Goal: Task Accomplishment & Management: Manage account settings

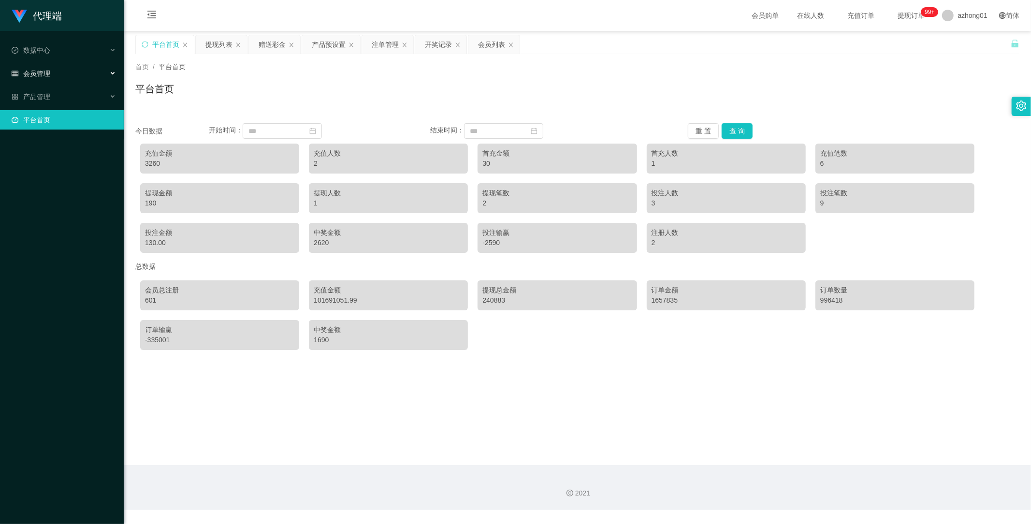
click at [35, 68] on div "会员管理" at bounding box center [62, 73] width 124 height 19
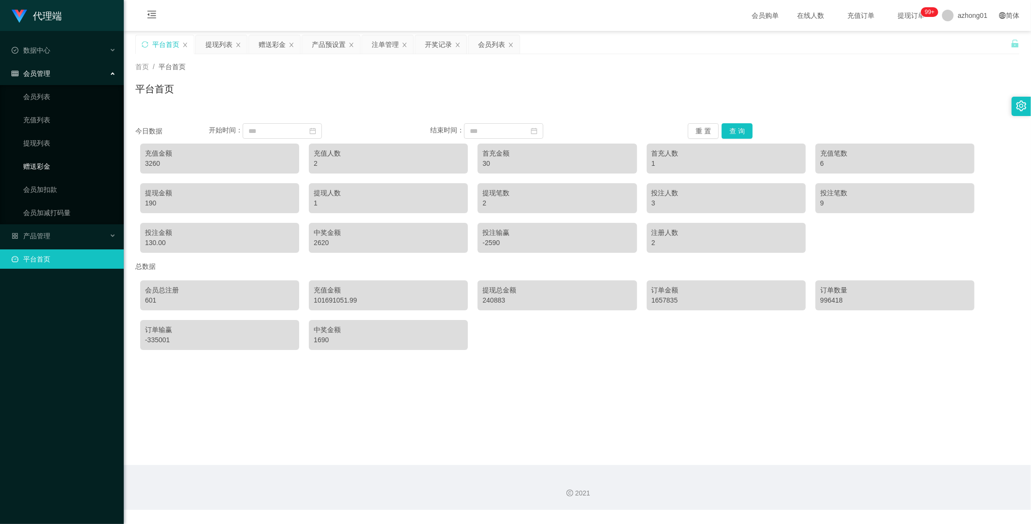
click at [46, 165] on link "赠送彩金" at bounding box center [69, 166] width 93 height 19
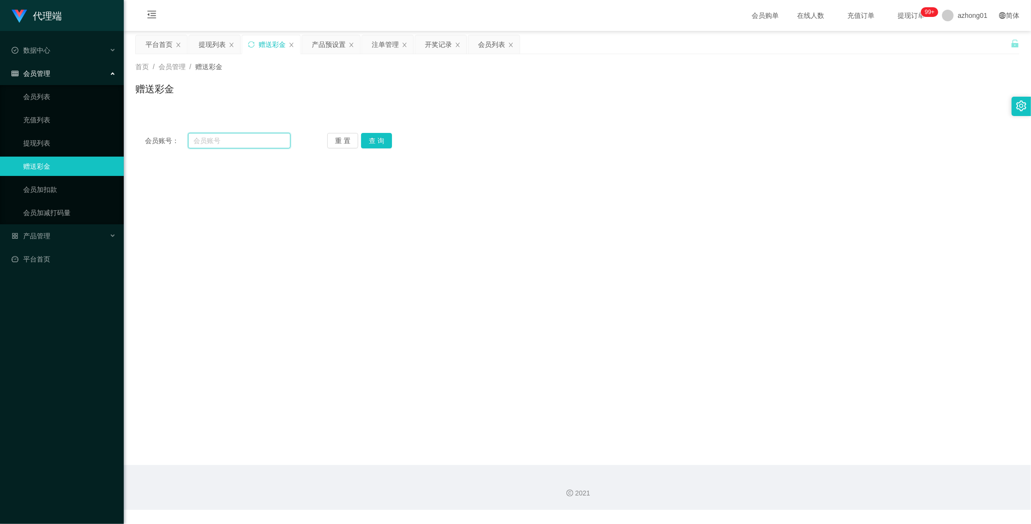
click at [224, 140] on input "text" at bounding box center [239, 140] width 103 height 15
paste input "richel94"
type input "richel94"
drag, startPoint x: 375, startPoint y: 144, endPoint x: 379, endPoint y: 148, distance: 6.2
click at [375, 144] on button "查 询" at bounding box center [376, 140] width 31 height 15
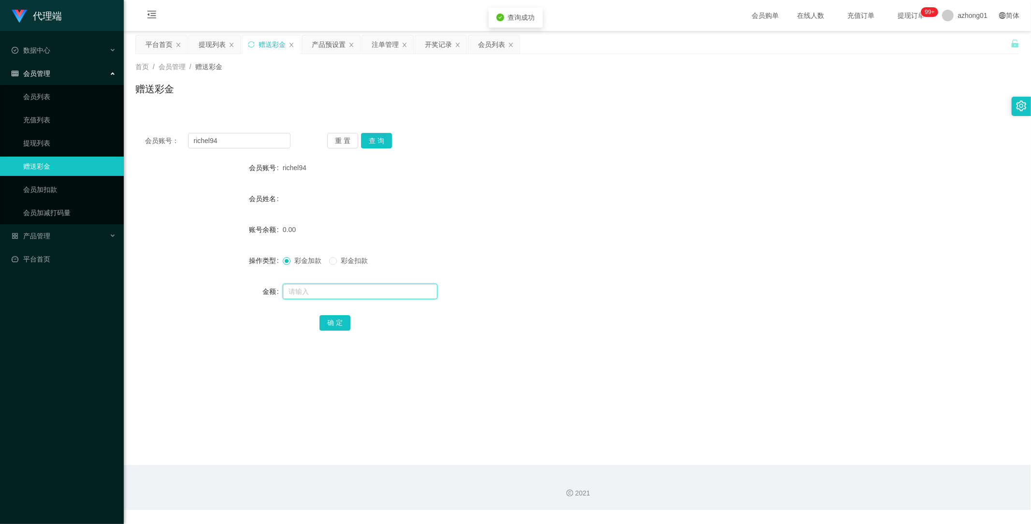
click at [323, 289] on input "text" at bounding box center [360, 291] width 155 height 15
type input "100"
click at [331, 322] on button "确 定" at bounding box center [335, 322] width 31 height 15
click at [28, 259] on link "平台首页" at bounding box center [64, 258] width 104 height 19
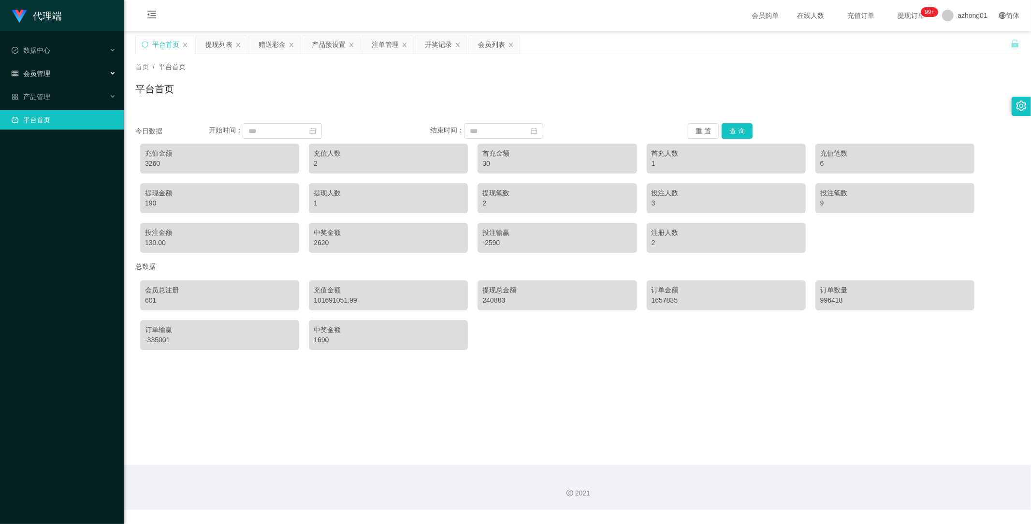
click at [49, 70] on span "会员管理" at bounding box center [31, 74] width 39 height 8
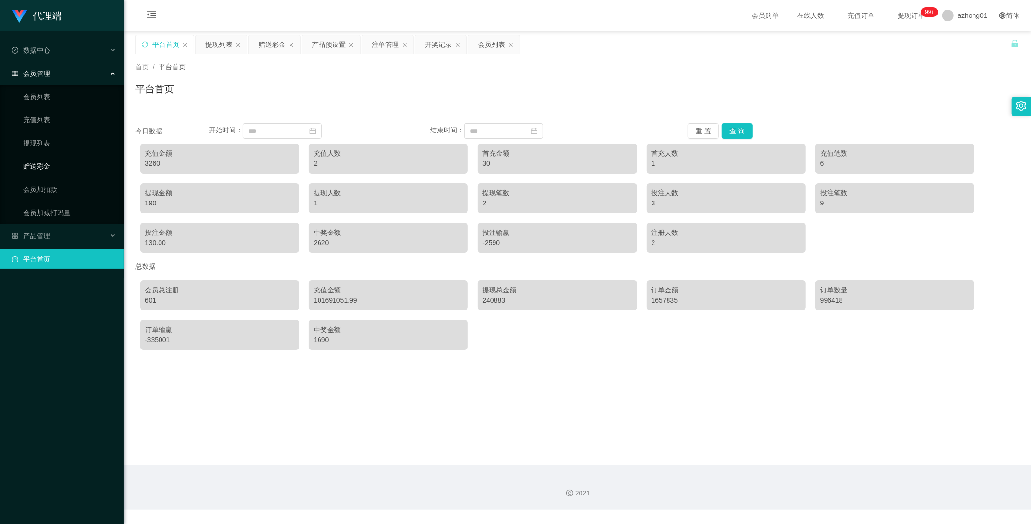
click at [48, 161] on link "赠送彩金" at bounding box center [69, 166] width 93 height 19
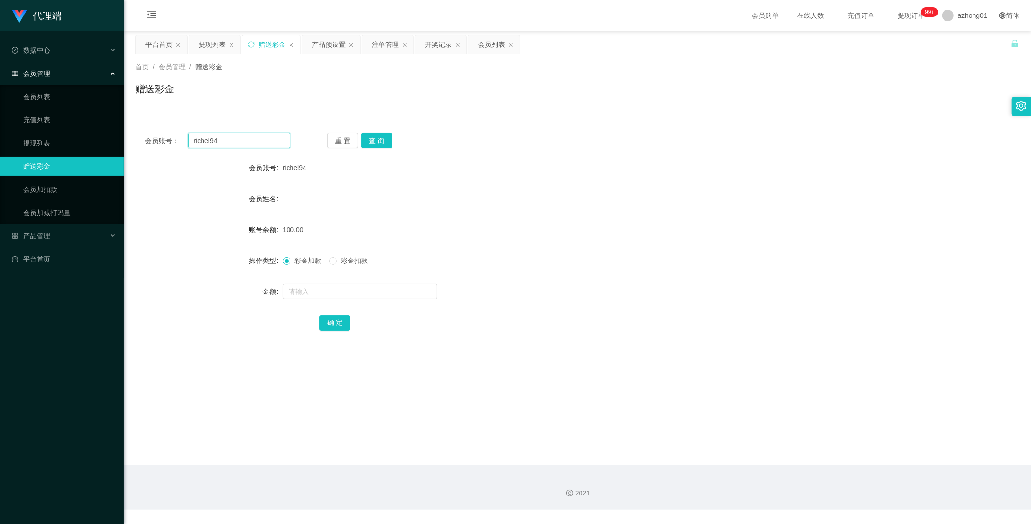
drag, startPoint x: 237, startPoint y: 138, endPoint x: 146, endPoint y: 144, distance: 90.6
click at [138, 137] on div "会员账号： richel94 重 置 查 询" at bounding box center [577, 140] width 884 height 15
click at [378, 141] on button "查 询" at bounding box center [376, 140] width 31 height 15
click at [375, 136] on button "查 询" at bounding box center [376, 140] width 31 height 15
click at [376, 144] on div "重 置 查 询" at bounding box center [400, 140] width 146 height 15
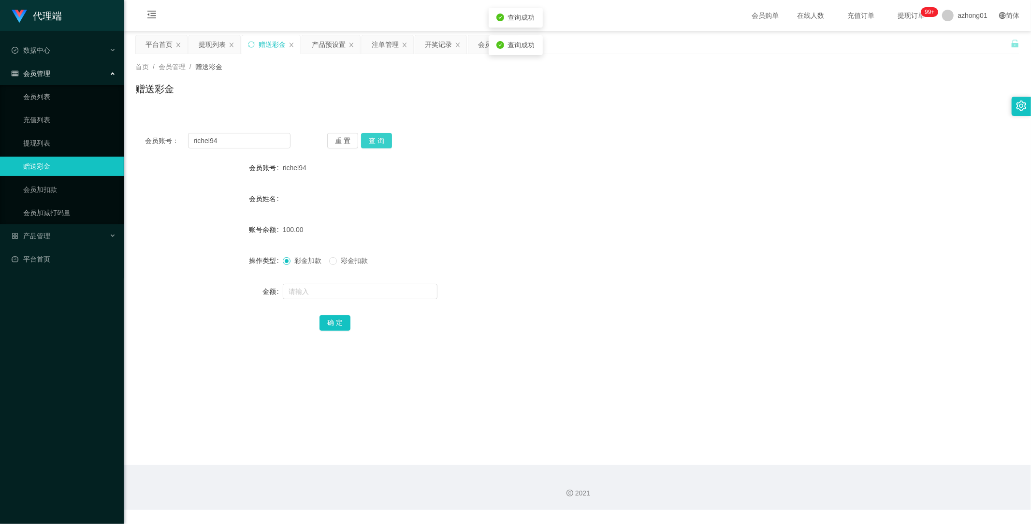
click at [377, 146] on button "查 询" at bounding box center [376, 140] width 31 height 15
click at [54, 239] on div "产品管理" at bounding box center [62, 235] width 124 height 19
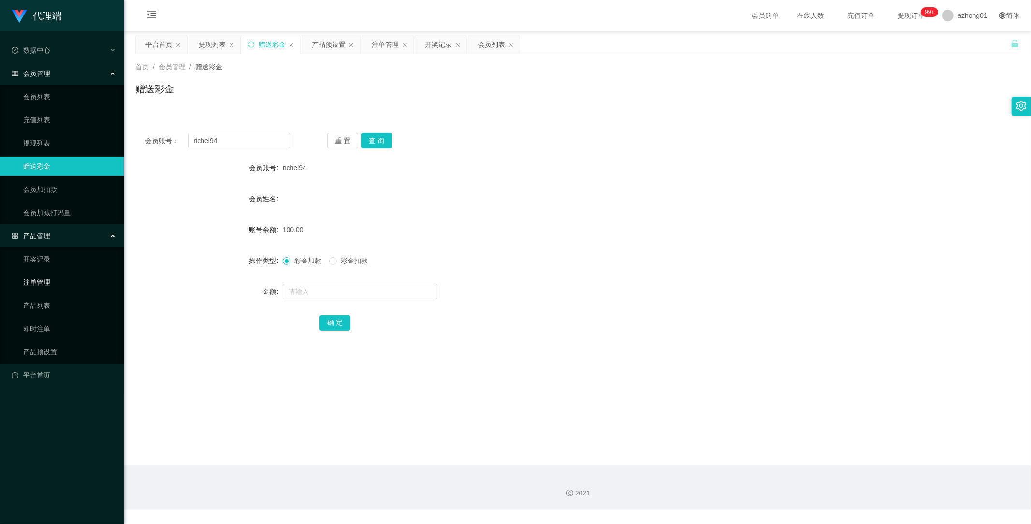
click at [44, 278] on link "注单管理" at bounding box center [69, 282] width 93 height 19
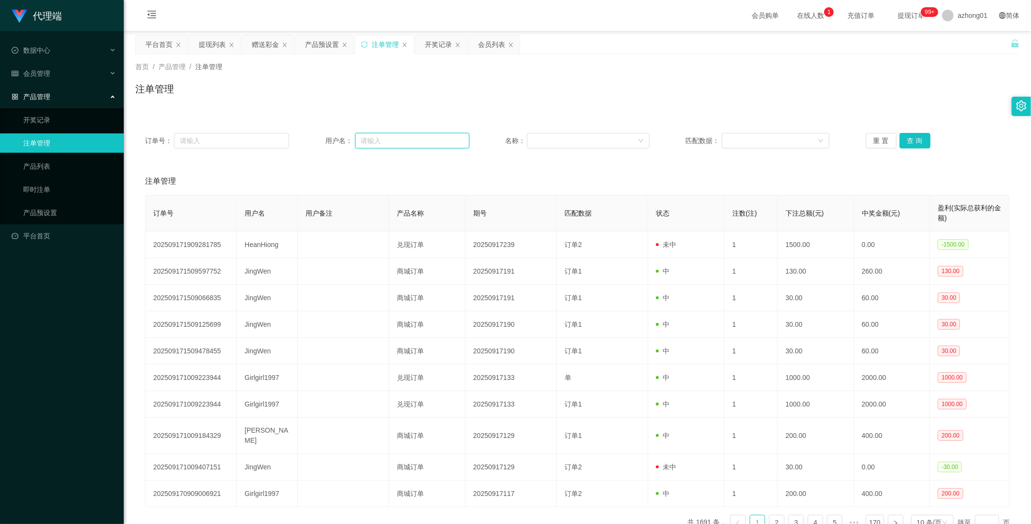
click at [385, 138] on input "text" at bounding box center [412, 140] width 114 height 15
paste input "richel94"
type input "richel94"
click at [909, 136] on button "查 询" at bounding box center [915, 140] width 31 height 15
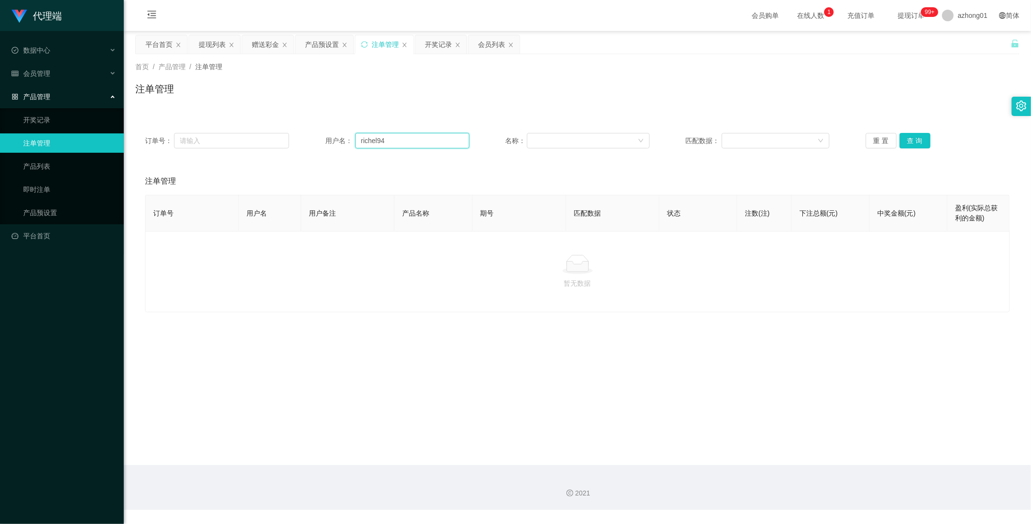
drag, startPoint x: 407, startPoint y: 142, endPoint x: 297, endPoint y: 139, distance: 109.8
click at [295, 138] on div "订单号： 用户名： richel94 名称： 匹配数据： 重 置 查 询" at bounding box center [577, 140] width 865 height 15
click at [912, 143] on button "查 询" at bounding box center [915, 140] width 31 height 15
click at [50, 73] on span "会员管理" at bounding box center [31, 74] width 39 height 8
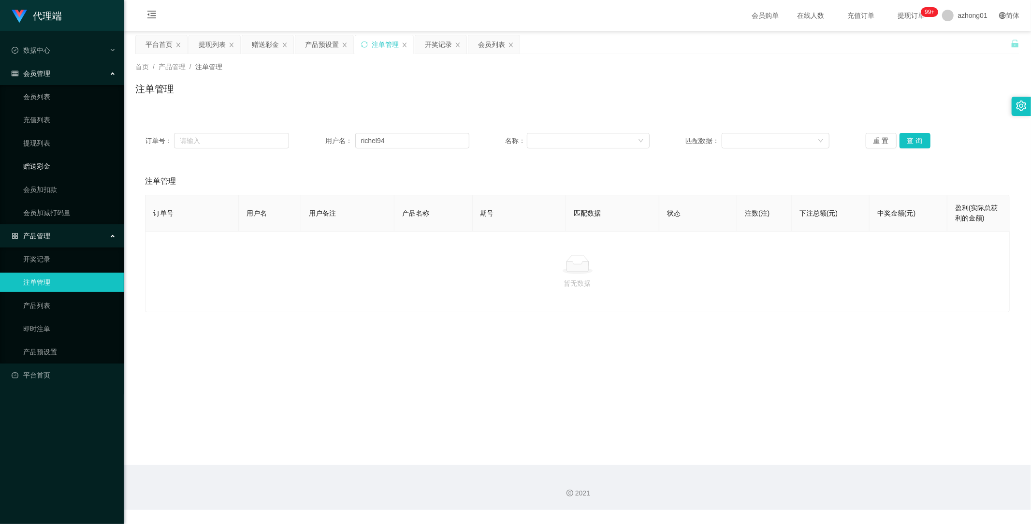
click at [46, 165] on link "赠送彩金" at bounding box center [69, 166] width 93 height 19
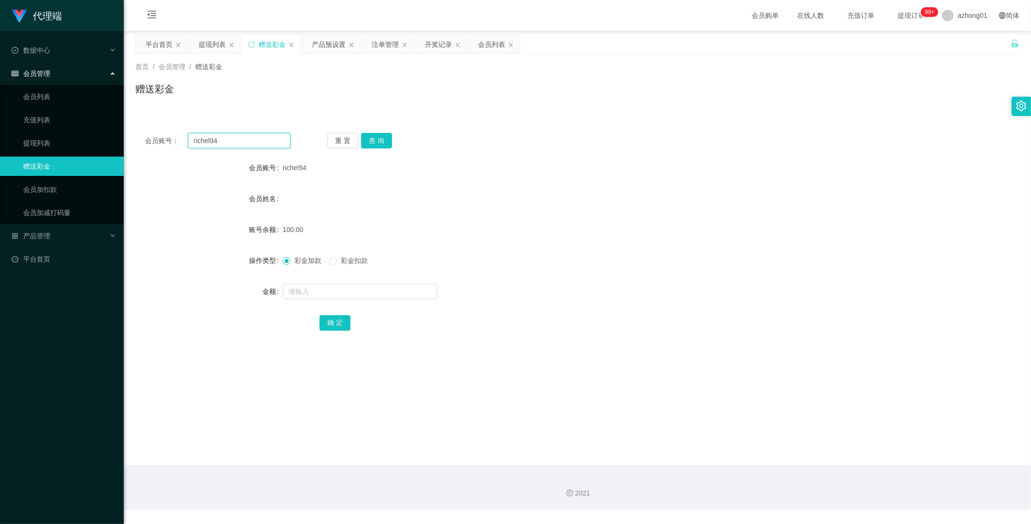
drag, startPoint x: 257, startPoint y: 138, endPoint x: 125, endPoint y: 137, distance: 132.5
click at [125, 137] on main "关闭左侧 关闭右侧 关闭其它 刷新页面 平台首页 提现列表 赠送彩金 产品预设置 注单管理 开奖记录 会员列表 首页 / 会员管理 / 赠送彩金 / 赠送彩金…" at bounding box center [577, 248] width 907 height 434
paste input "text"
type input "richel94"
click at [380, 142] on button "查 询" at bounding box center [376, 140] width 31 height 15
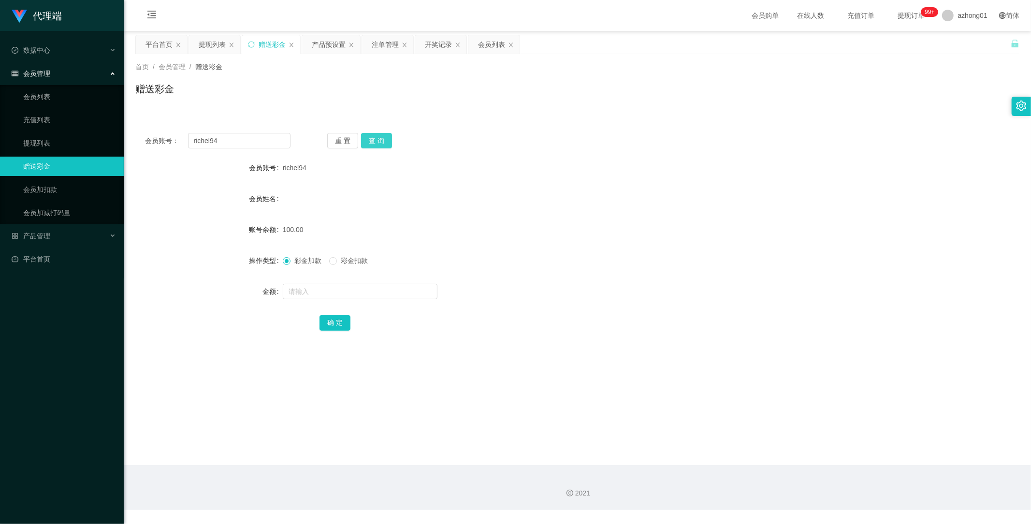
click at [361, 133] on button "查 询" at bounding box center [376, 140] width 31 height 15
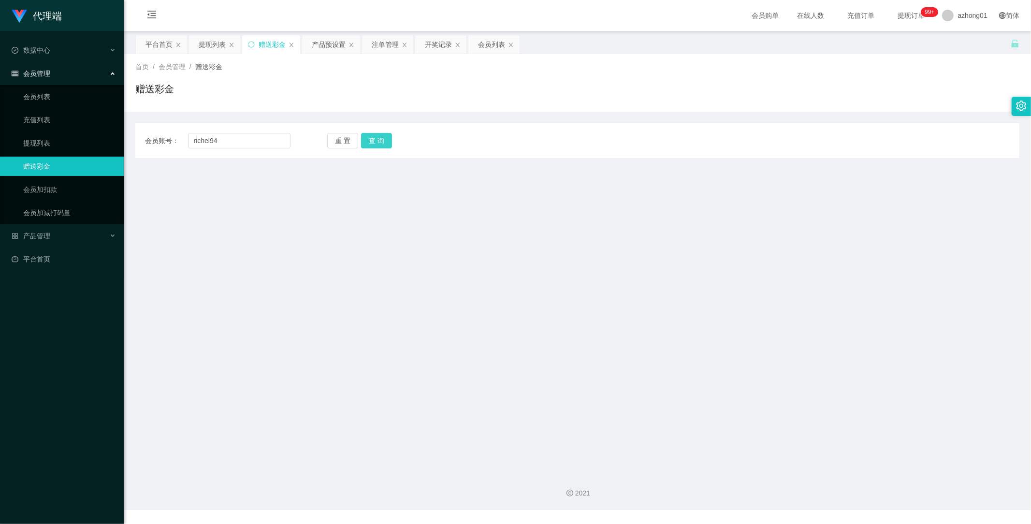
type input "richel94"
click at [379, 138] on button "查 询" at bounding box center [376, 140] width 31 height 15
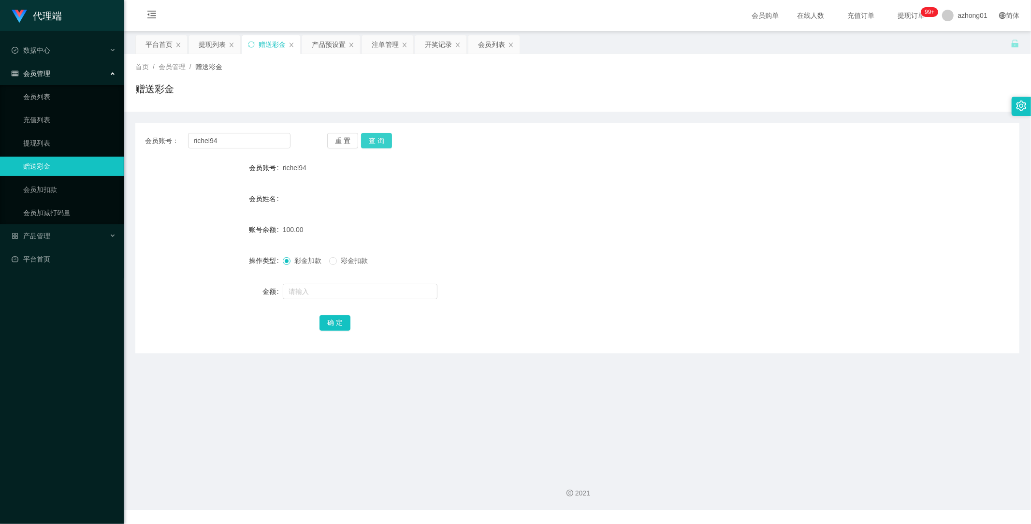
click at [373, 142] on button "查 询" at bounding box center [376, 140] width 31 height 15
click at [380, 137] on button "查 询" at bounding box center [376, 140] width 31 height 15
